Goal: Task Accomplishment & Management: Complete application form

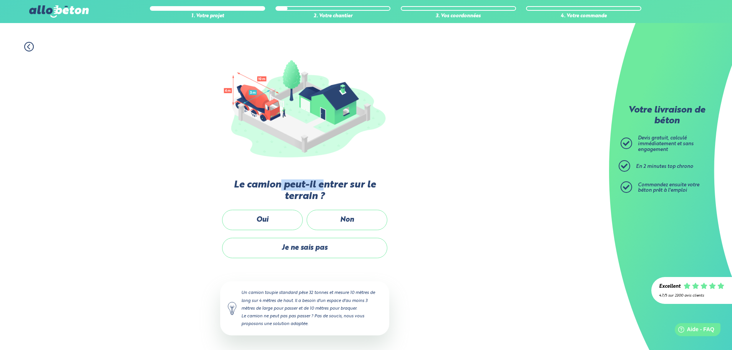
drag, startPoint x: 281, startPoint y: 183, endPoint x: 328, endPoint y: 184, distance: 46.2
click at [328, 184] on label "Le camion peut-il entrer sur le terrain ?" at bounding box center [304, 191] width 169 height 23
click at [348, 218] on label "Non" at bounding box center [347, 220] width 81 height 20
click at [0, 0] on input "Non" at bounding box center [0, 0] width 0 height 0
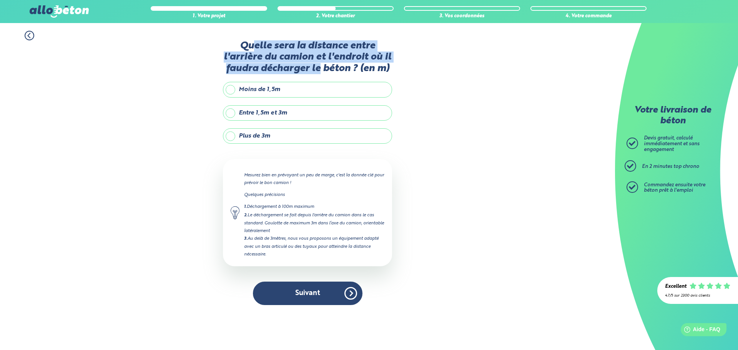
drag, startPoint x: 309, startPoint y: 47, endPoint x: 320, endPoint y: 73, distance: 28.6
click at [320, 73] on label "Quelle sera la distance entre l'arrière du camion et l'endroit où il faudra déc…" at bounding box center [307, 57] width 169 height 34
click at [321, 72] on label "Quelle sera la distance entre l'arrière du camion et l'endroit où il faudra déc…" at bounding box center [307, 57] width 169 height 34
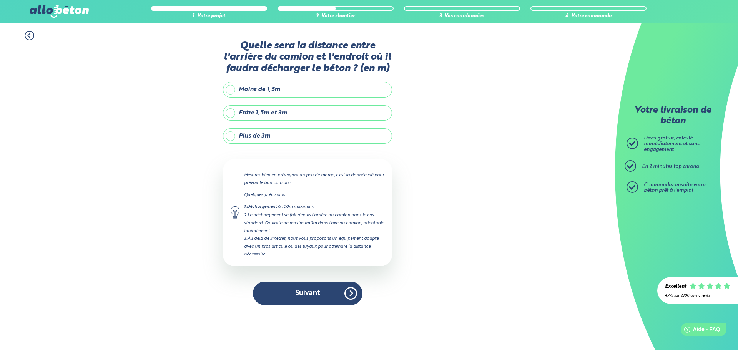
click at [234, 140] on label "Plus de 3m" at bounding box center [307, 135] width 169 height 15
click at [0, 0] on input "Plus de 3m" at bounding box center [0, 0] width 0 height 0
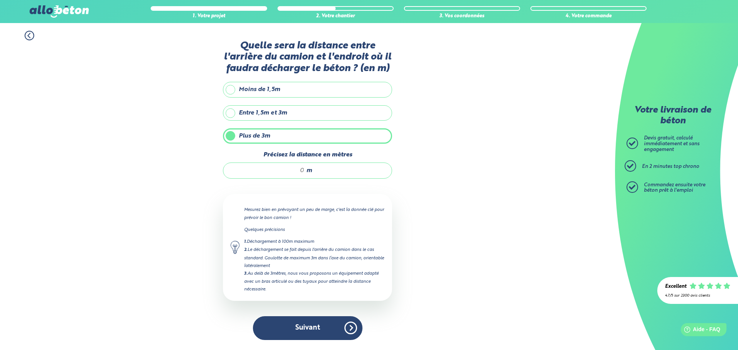
drag, startPoint x: 306, startPoint y: 169, endPoint x: 288, endPoint y: 170, distance: 18.1
click at [306, 169] on div "m" at bounding box center [307, 171] width 169 height 16
drag, startPoint x: 288, startPoint y: 170, endPoint x: 324, endPoint y: 170, distance: 35.8
click at [324, 170] on div "m" at bounding box center [307, 171] width 169 height 16
click at [313, 172] on div "m" at bounding box center [307, 171] width 169 height 16
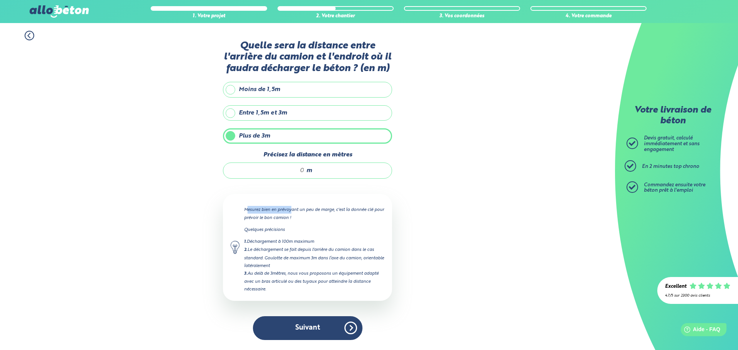
drag, startPoint x: 248, startPoint y: 208, endPoint x: 291, endPoint y: 211, distance: 42.4
click at [291, 211] on p "Mesurez bien en prévoyant un peu de marge, c'est la donnée clé pour prévoir le …" at bounding box center [314, 213] width 140 height 15
click at [290, 211] on p "Mesurez bien en prévoyant un peu de marge, c'est la donnée clé pour prévoir le …" at bounding box center [314, 213] width 140 height 15
drag, startPoint x: 263, startPoint y: 251, endPoint x: 314, endPoint y: 252, distance: 51.1
click at [313, 252] on div "2. Le déchargement se fait depuis l'arrière du camion dans le cas standard. Gou…" at bounding box center [314, 257] width 140 height 23
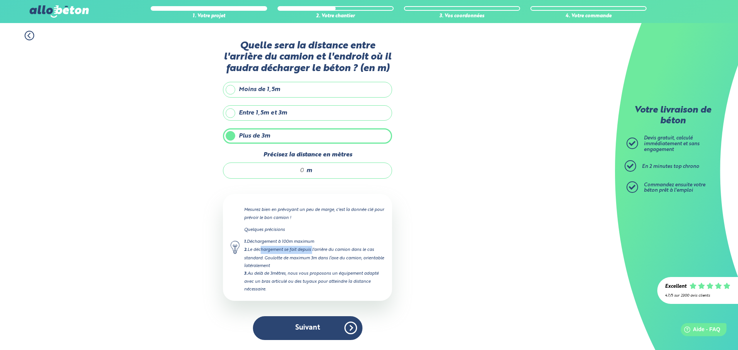
click at [314, 252] on div "2. Le déchargement se fait depuis l'arrière du camion dans le cas standard. Gou…" at bounding box center [314, 257] width 140 height 23
click at [255, 134] on label "Plus de 3m" at bounding box center [307, 135] width 169 height 15
click at [0, 0] on input "Plus de 3m" at bounding box center [0, 0] width 0 height 0
click at [290, 171] on input "Précisez la distance en mètres" at bounding box center [267, 171] width 73 height 8
drag, startPoint x: 306, startPoint y: 171, endPoint x: 312, endPoint y: 171, distance: 6.5
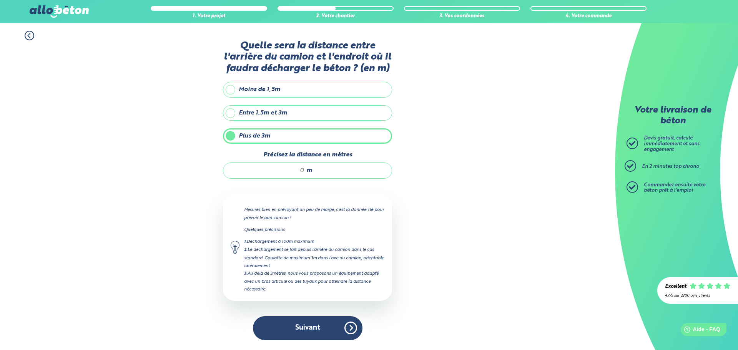
click at [312, 171] on div "m" at bounding box center [307, 171] width 169 height 16
drag, startPoint x: 302, startPoint y: 170, endPoint x: 293, endPoint y: 169, distance: 9.6
click at [293, 169] on input "Précisez la distance en mètres" at bounding box center [267, 171] width 73 height 8
type input "15"
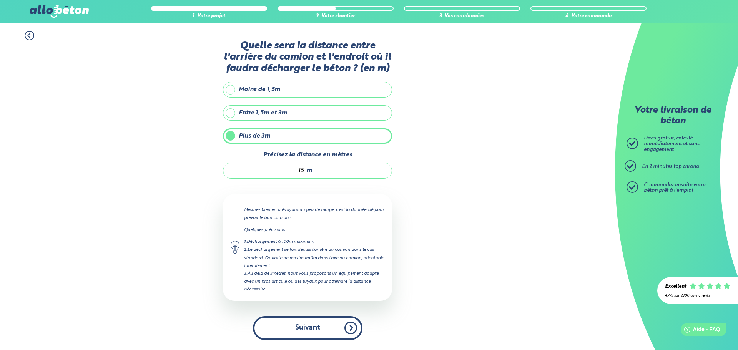
click at [334, 319] on button "Suivant" at bounding box center [308, 327] width 110 height 23
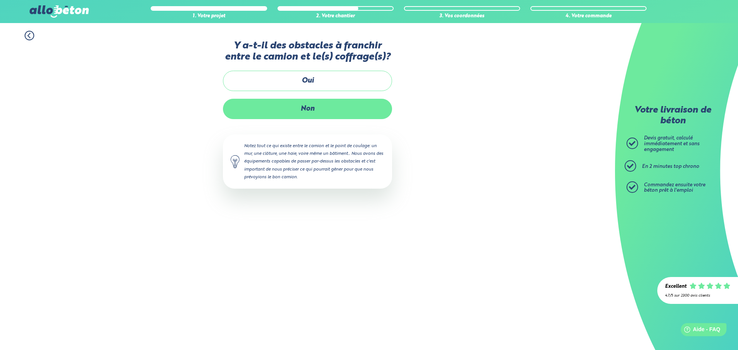
click at [316, 109] on label "Non" at bounding box center [307, 109] width 169 height 20
click at [0, 0] on input "Non" at bounding box center [0, 0] width 0 height 0
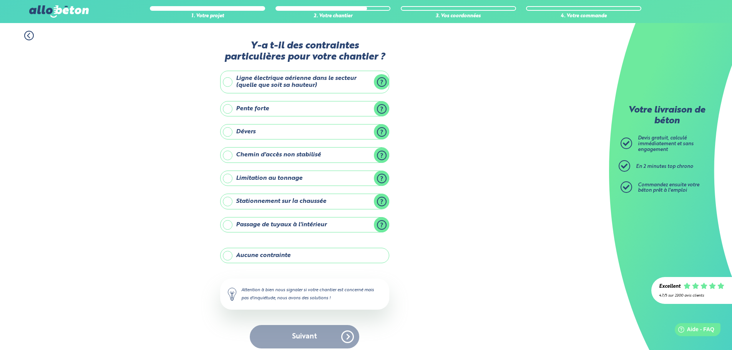
scroll to position [6, 0]
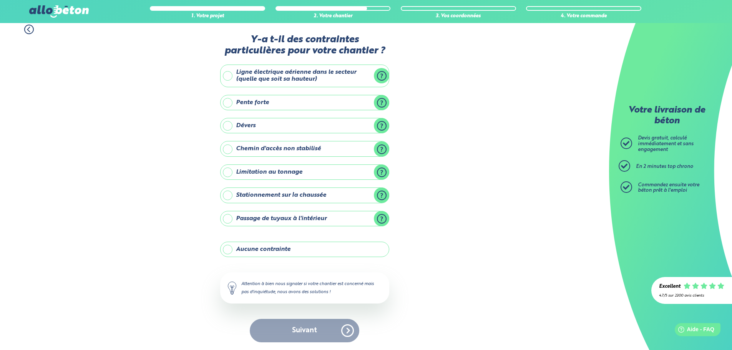
click at [230, 252] on label "Aucune contrainte" at bounding box center [304, 249] width 169 height 15
click at [0, 0] on input "Aucune contrainte" at bounding box center [0, 0] width 0 height 0
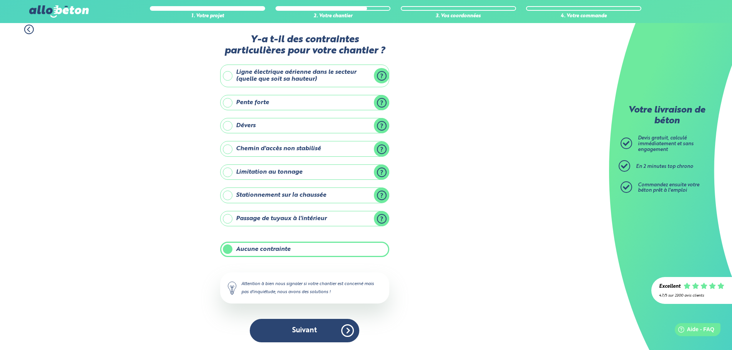
click at [288, 324] on button "Suivant" at bounding box center [305, 330] width 110 height 23
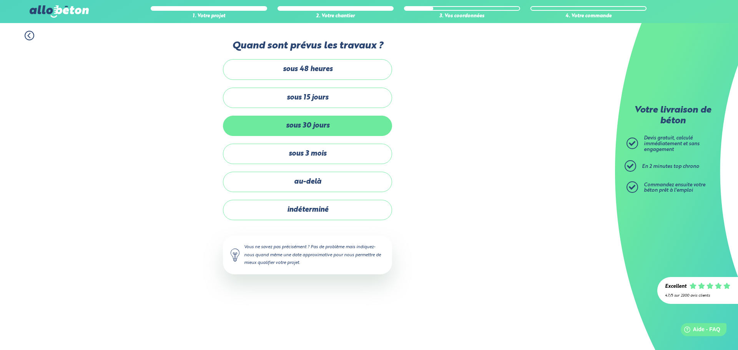
click at [293, 124] on label "sous 30 jours" at bounding box center [307, 126] width 169 height 20
click at [0, 0] on input "sous 30 jours" at bounding box center [0, 0] width 0 height 0
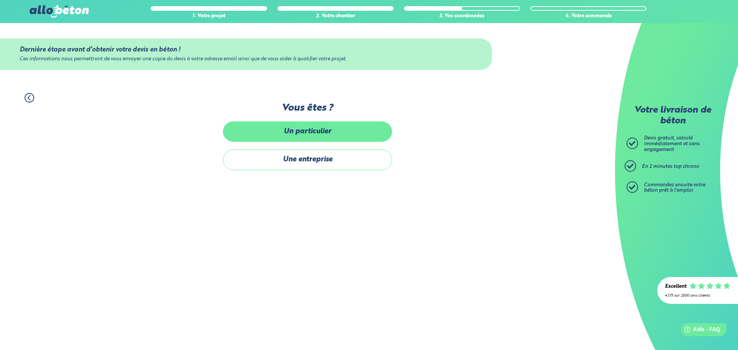
click at [286, 133] on label "Un particulier" at bounding box center [307, 131] width 169 height 20
click at [0, 0] on input "Un particulier" at bounding box center [0, 0] width 0 height 0
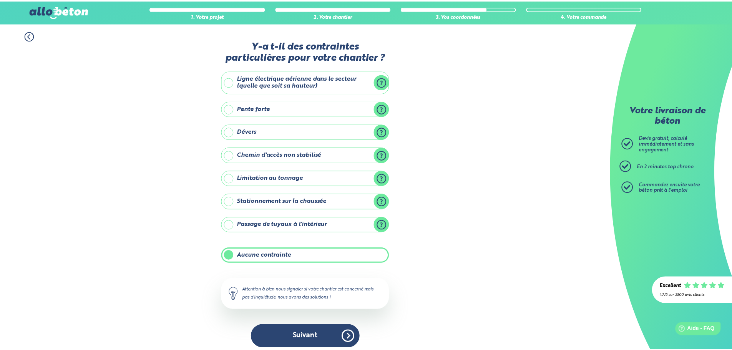
scroll to position [6, 0]
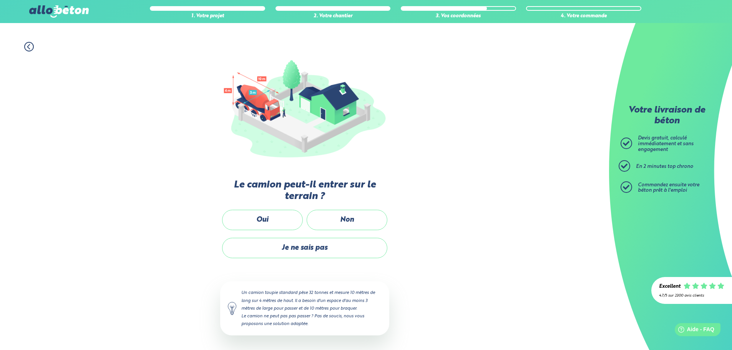
scroll to position [61, 0]
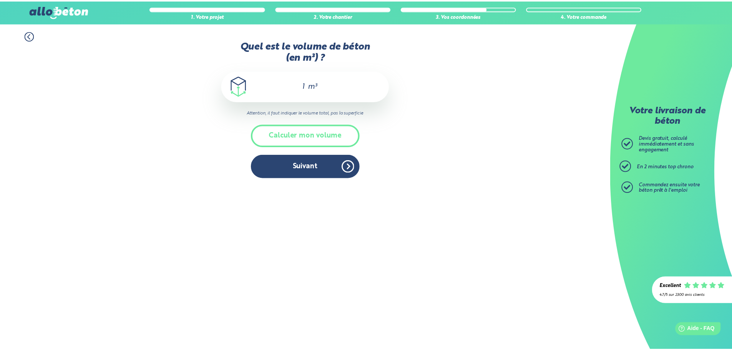
scroll to position [12, 0]
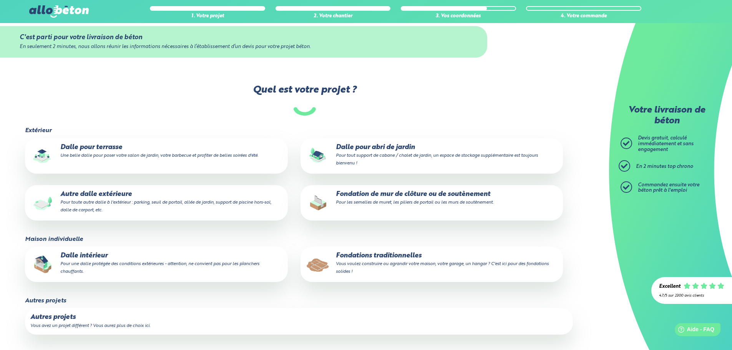
click at [67, 11] on img at bounding box center [58, 11] width 59 height 12
